Goal: Information Seeking & Learning: Understand process/instructions

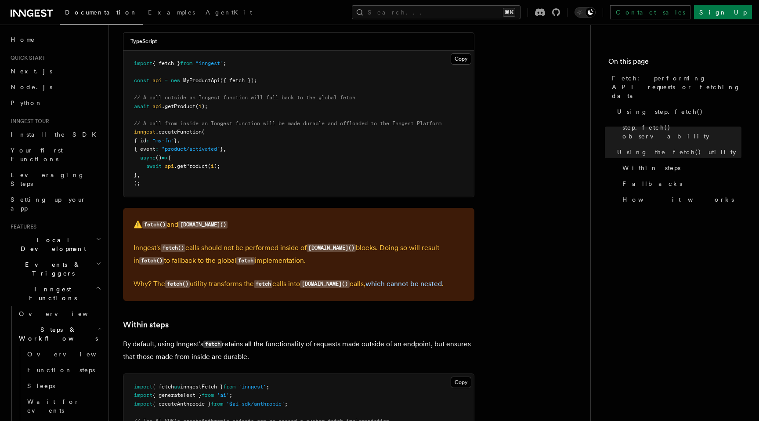
scroll to position [292, 0]
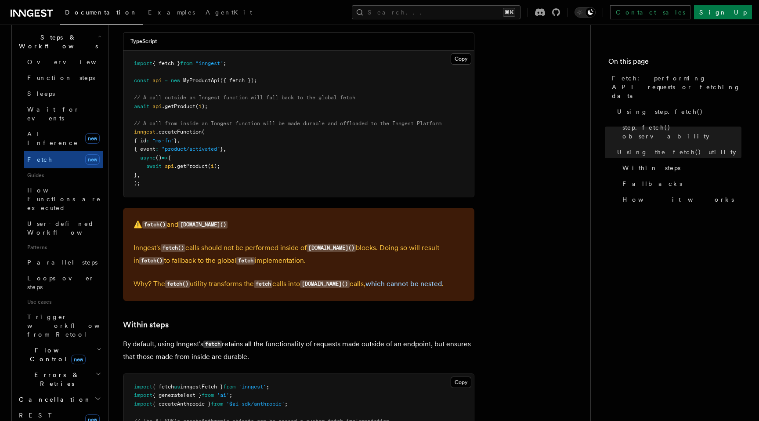
click at [115, 130] on div "Features Inngest Functions Steps & Workflows Fetch: performing API requests or …" at bounding box center [363, 159] width 509 height 2468
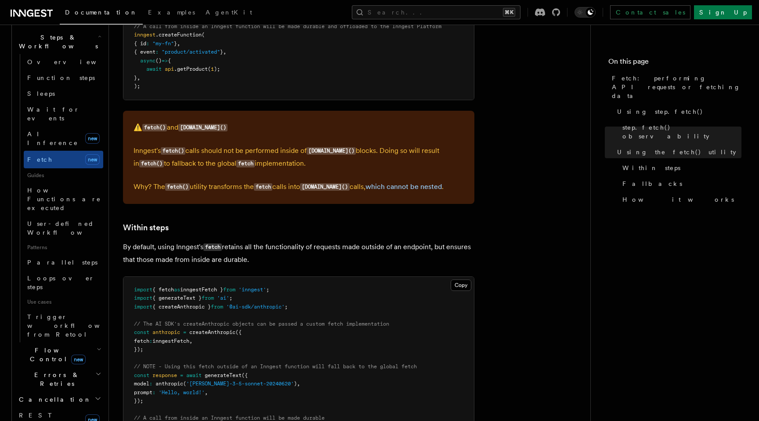
scroll to position [1173, 0]
click at [114, 157] on div "Features Inngest Functions Steps & Workflows Fetch: performing API requests or …" at bounding box center [363, 61] width 509 height 2468
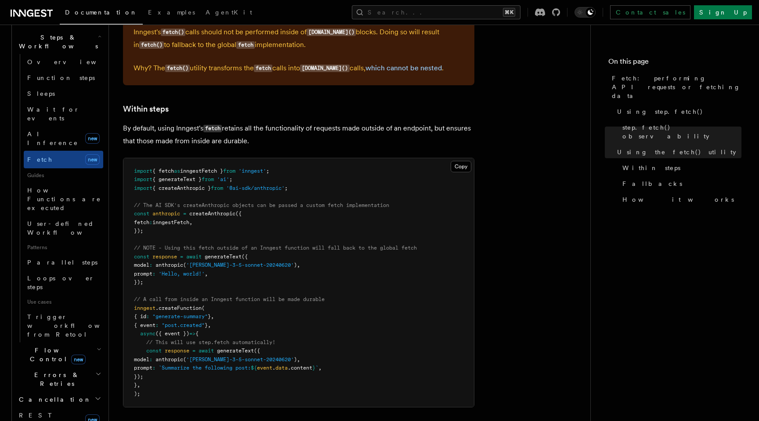
scroll to position [1291, 0]
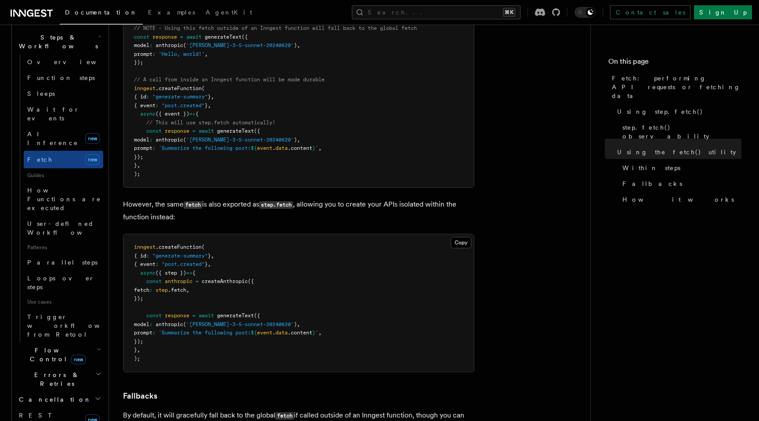
scroll to position [1518, 0]
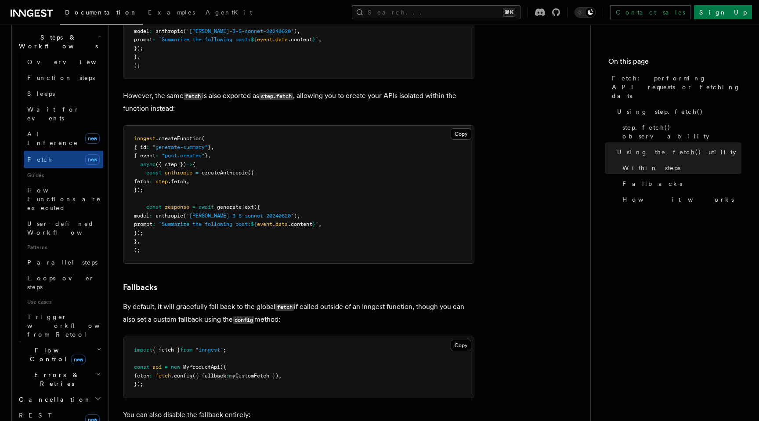
scroll to position [1695, 0]
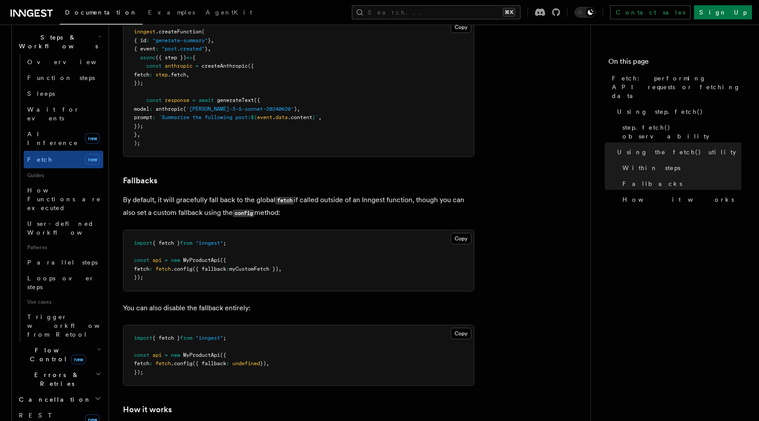
scroll to position [1751, 0]
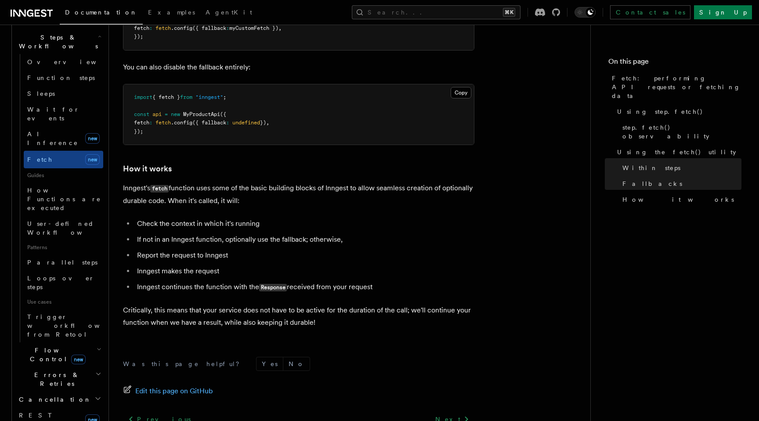
scroll to position [1969, 0]
